Goal: Information Seeking & Learning: Learn about a topic

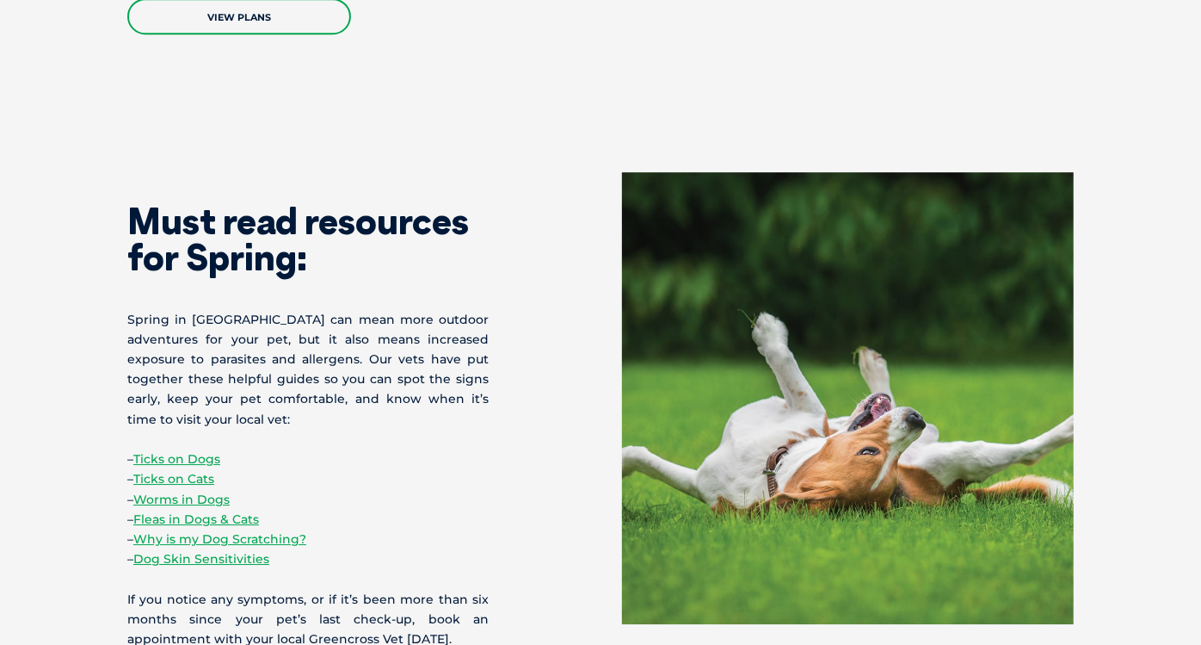
scroll to position [3273, 0]
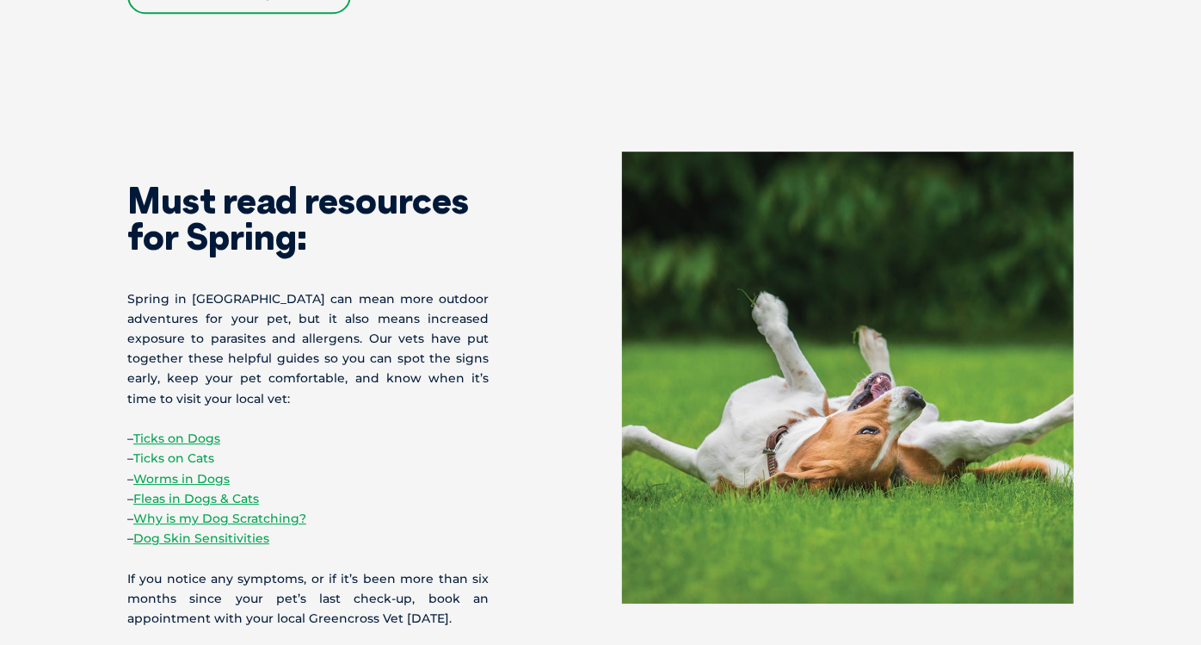
click at [195, 450] on link "Ticks on Cats" at bounding box center [173, 457] width 81 height 15
